Goal: Navigation & Orientation: Find specific page/section

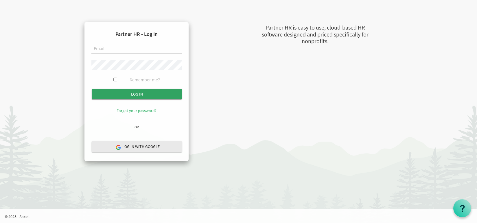
type input "jwilliams@ontario.anglican.ca"
click at [129, 94] on input "Log in" at bounding box center [137, 94] width 90 height 10
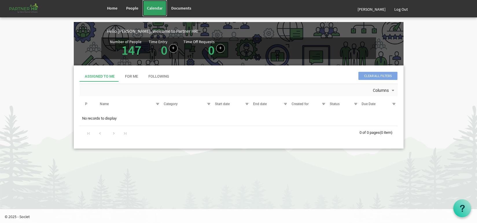
click at [159, 7] on span "Calendar" at bounding box center [155, 8] width 16 height 5
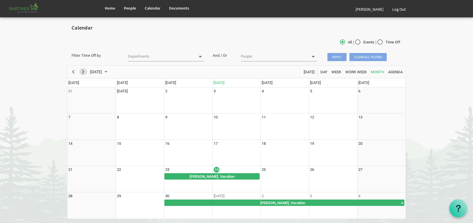
click at [85, 71] on span "Next" at bounding box center [83, 71] width 7 height 7
